Goal: Navigation & Orientation: Find specific page/section

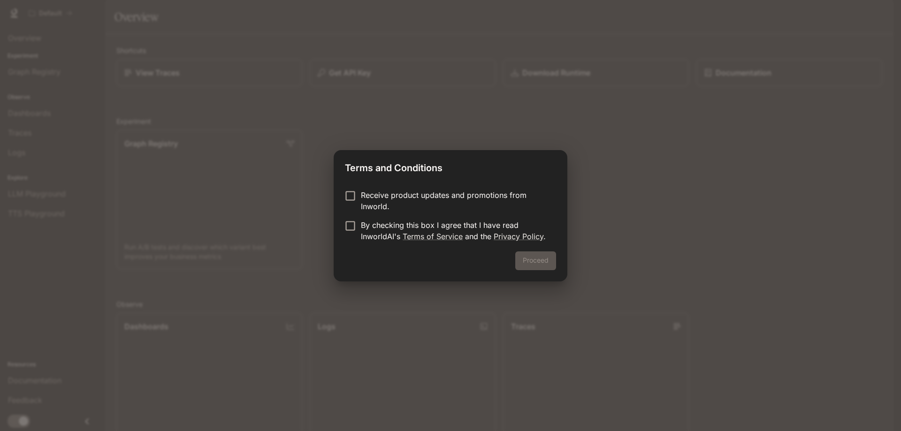
click at [409, 205] on p "Receive product updates and promotions from Inworld." at bounding box center [455, 200] width 188 height 23
click at [417, 201] on p "Receive product updates and promotions from Inworld." at bounding box center [455, 200] width 188 height 23
click at [376, 233] on p "By checking this box I agree that I have read InworldAI's Terms of Service and …" at bounding box center [455, 231] width 188 height 23
click at [513, 258] on div "Proceed" at bounding box center [450, 266] width 234 height 30
click at [516, 258] on div "Proceed" at bounding box center [450, 266] width 234 height 30
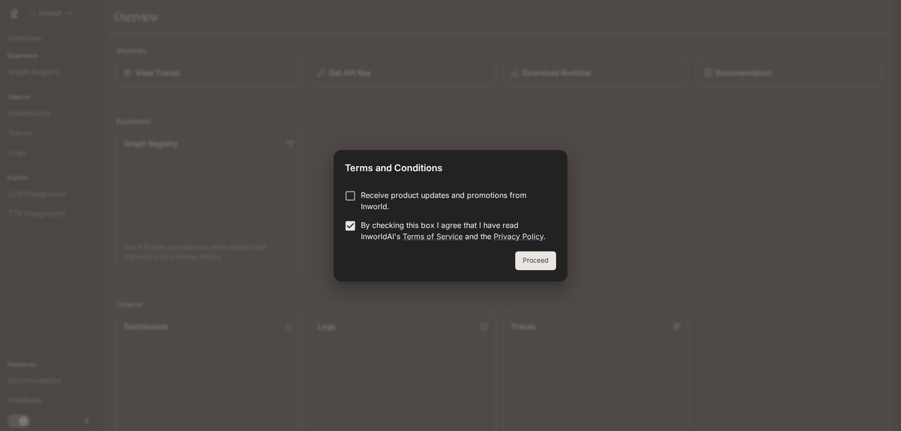
click at [520, 258] on button "Proceed" at bounding box center [535, 260] width 41 height 19
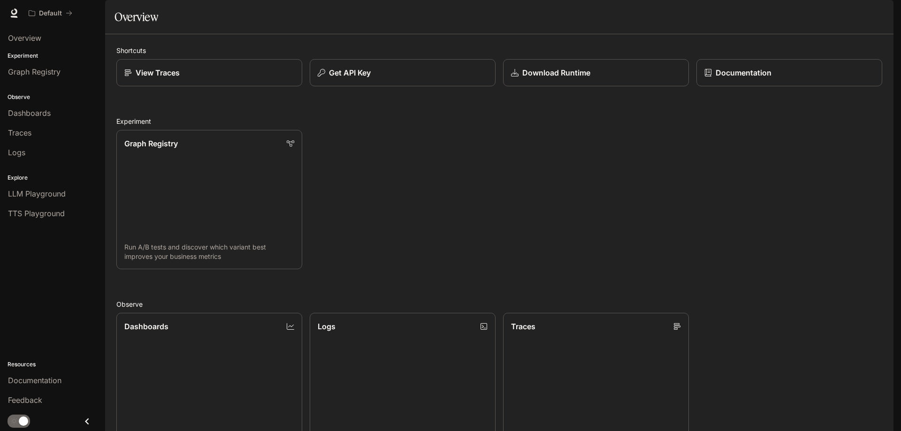
click at [197, 78] on div "View Traces" at bounding box center [209, 72] width 170 height 11
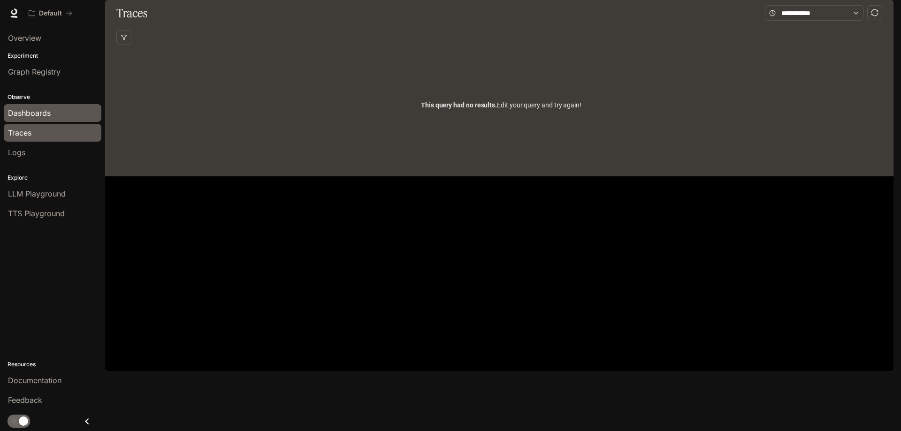
click at [51, 115] on div "Dashboards" at bounding box center [52, 112] width 89 height 11
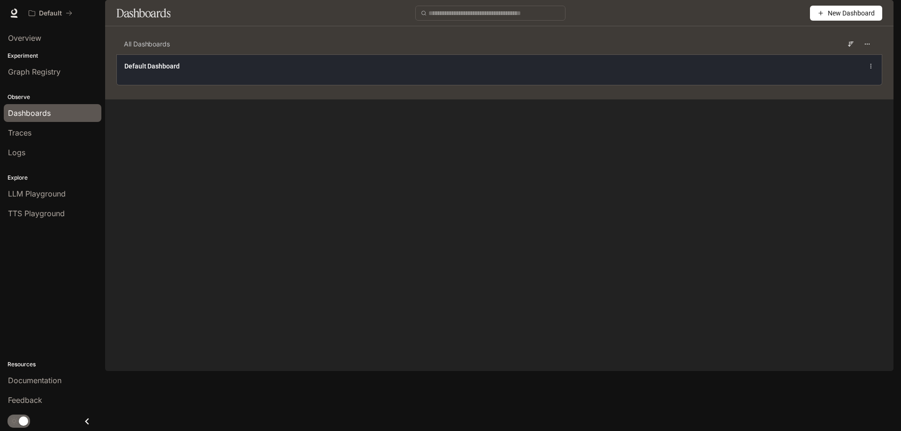
click at [176, 71] on span "Default Dashboard" at bounding box center [151, 65] width 55 height 9
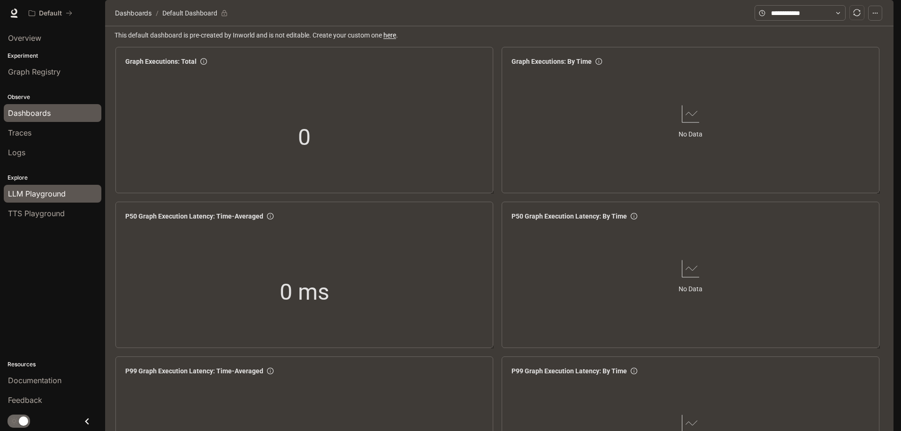
click at [55, 197] on span "LLM Playground" at bounding box center [37, 193] width 58 height 11
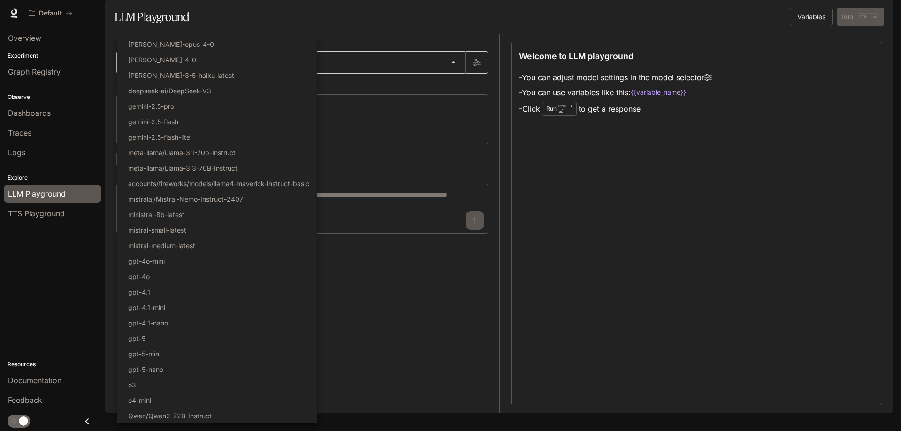
click at [172, 90] on body "Skip to main content Default Documentation Documentation Portal Overview Experi…" at bounding box center [450, 215] width 901 height 431
click at [480, 193] on div at bounding box center [450, 215] width 901 height 431
